Goal: Information Seeking & Learning: Find contact information

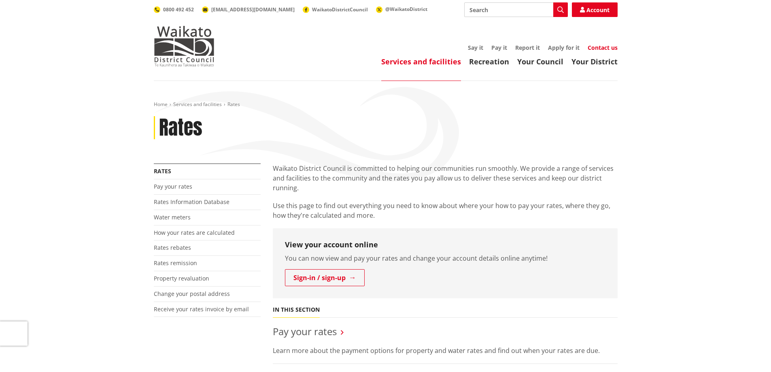
click at [602, 47] on link "Contact us" at bounding box center [602, 48] width 30 height 8
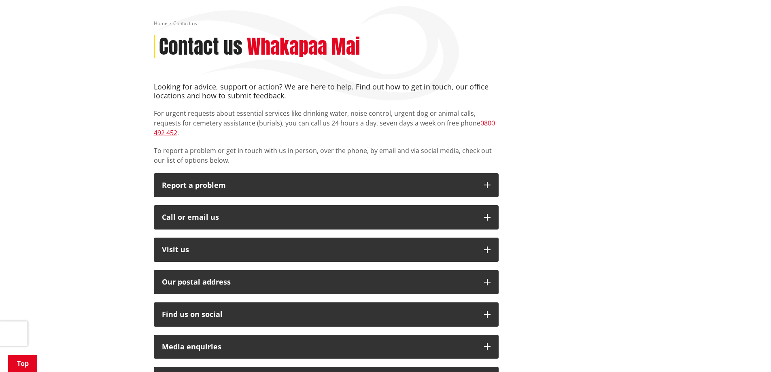
scroll to position [121, 0]
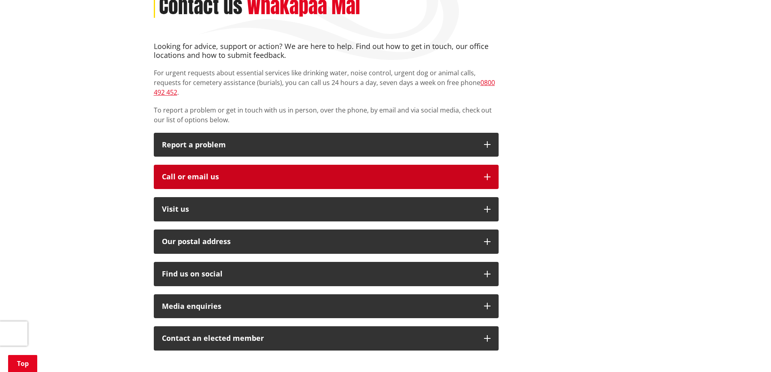
click at [483, 165] on button "Call or email us" at bounding box center [326, 177] width 345 height 24
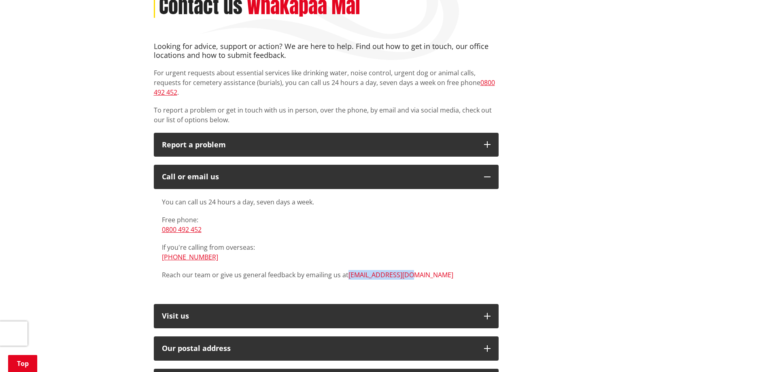
drag, startPoint x: 413, startPoint y: 265, endPoint x: 347, endPoint y: 261, distance: 65.3
click at [347, 270] on p "Reach our team or give us general feedback by emailing us at info@waidc.govt.nz" at bounding box center [326, 275] width 328 height 10
copy link "[EMAIL_ADDRESS][DOMAIN_NAME]"
